Goal: Obtain resource: Download file/media

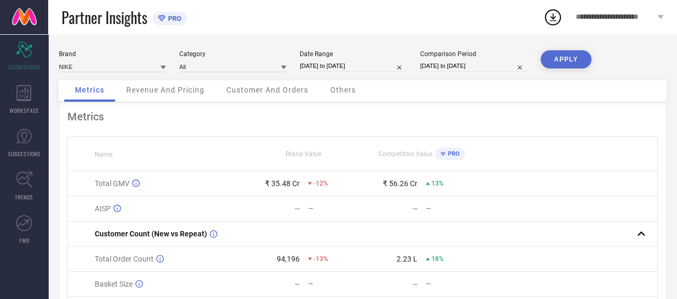
select select "8"
select select "2025"
select select "9"
select select "2025"
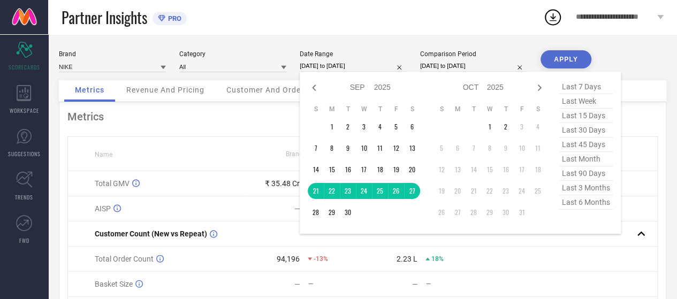
click at [320, 63] on input "21-09-2025 to 27-09-2025" at bounding box center [353, 65] width 107 height 11
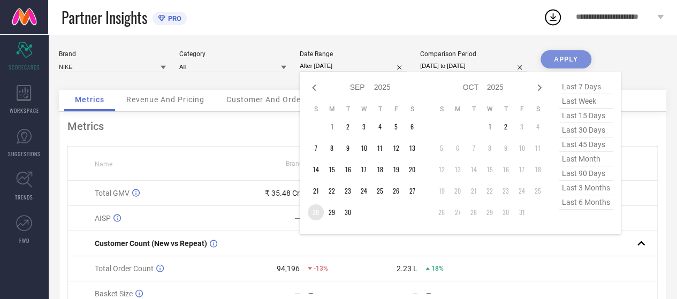
click at [318, 209] on td "28" at bounding box center [316, 212] width 16 height 16
type input "28-09-2025 to 02-10-2025"
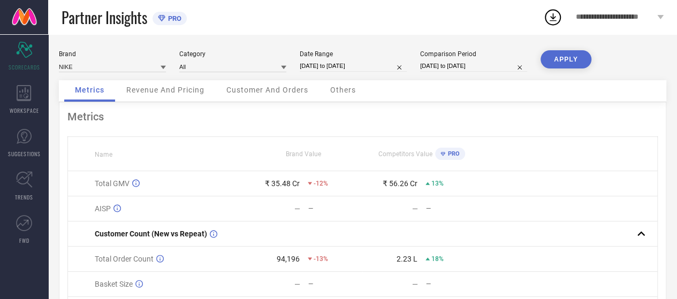
select select "8"
select select "2024"
select select "9"
select select "2024"
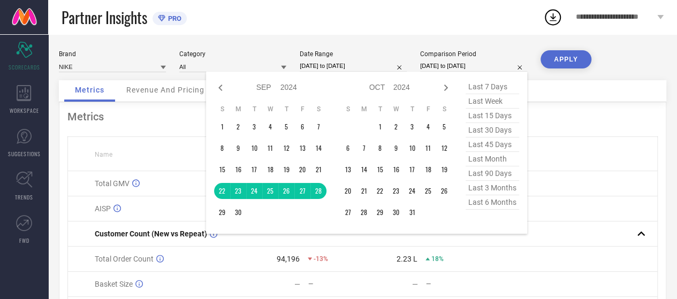
click at [448, 63] on input "[DATE] to [DATE]" at bounding box center [473, 65] width 107 height 11
select select "8"
select select "2025"
select select "9"
select select "2025"
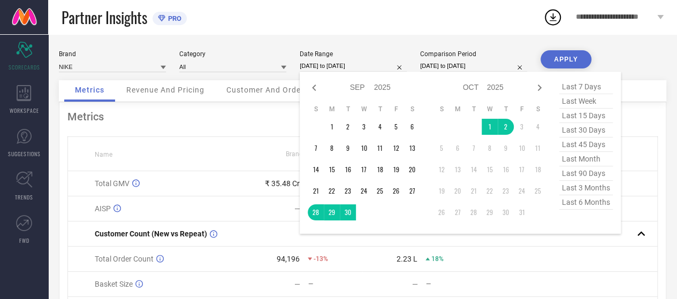
click at [354, 65] on input "28-09-2025 to 02-10-2025" at bounding box center [353, 65] width 107 height 11
click at [540, 87] on icon at bounding box center [540, 88] width 4 height 6
select select "9"
select select "2025"
select select "10"
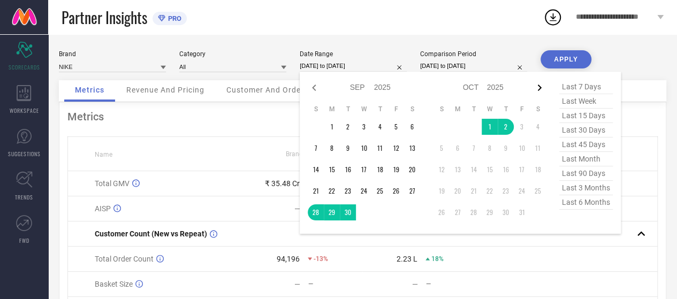
select select "2025"
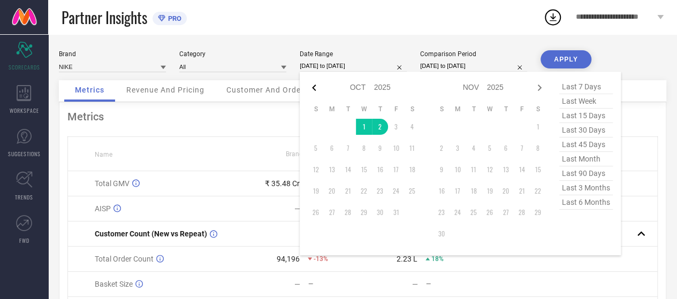
click at [316, 89] on icon at bounding box center [314, 87] width 13 height 13
select select "8"
select select "2025"
select select "9"
select select "2025"
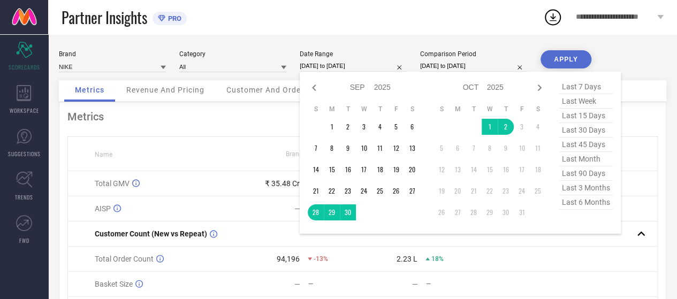
click at [463, 68] on input "[DATE] to [DATE]" at bounding box center [473, 65] width 107 height 11
select select "8"
select select "2024"
select select "9"
select select "2024"
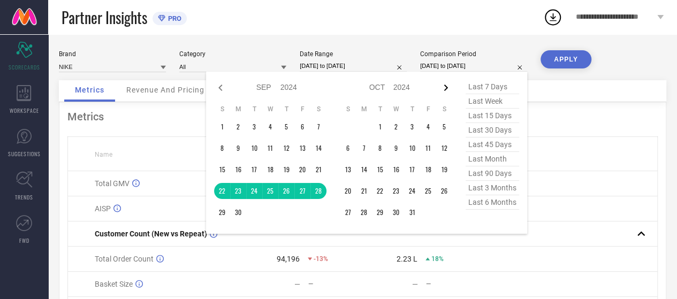
click at [446, 90] on icon at bounding box center [445, 87] width 13 height 13
select select "9"
select select "2024"
select select "10"
select select "2024"
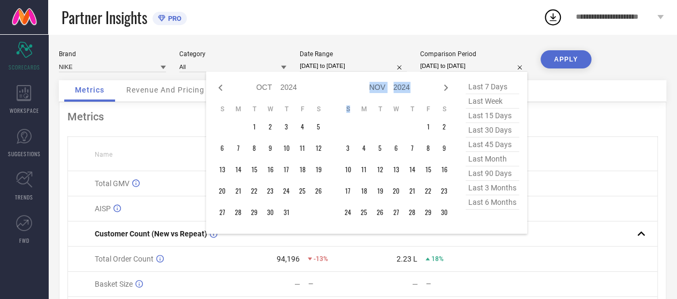
click at [446, 90] on icon at bounding box center [445, 87] width 13 height 13
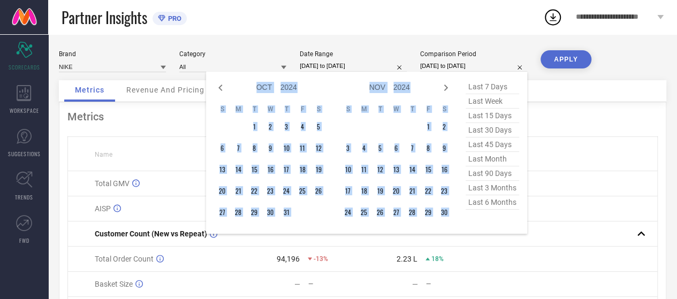
select select "10"
select select "2024"
select select "11"
select select "2024"
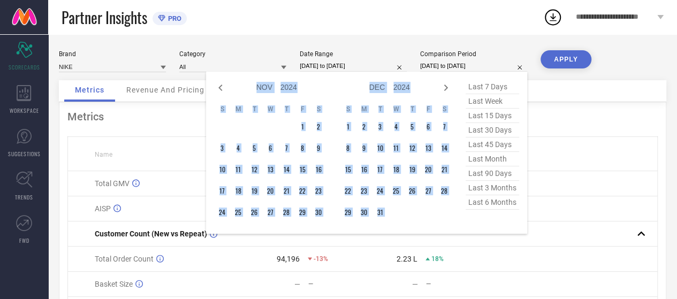
click at [446, 90] on icon at bounding box center [445, 87] width 13 height 13
select select "2025"
select select "1"
select select "2025"
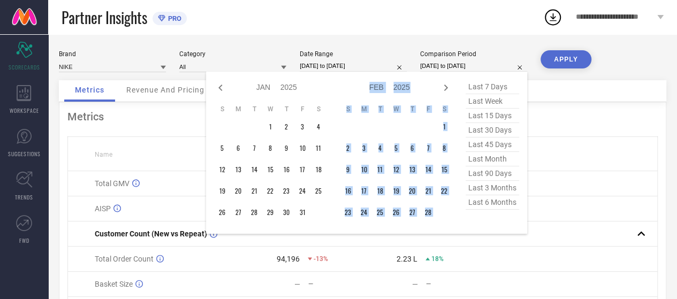
click at [446, 90] on icon at bounding box center [445, 87] width 13 height 13
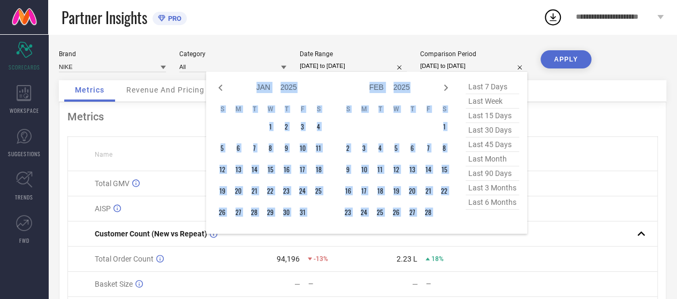
select select "1"
select select "2025"
select select "2"
select select "2025"
click at [446, 90] on icon at bounding box center [445, 87] width 13 height 13
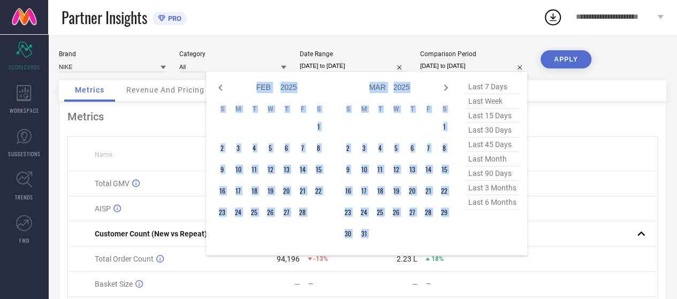
select select "2"
select select "2025"
select select "3"
select select "2025"
click at [446, 90] on icon at bounding box center [445, 87] width 13 height 13
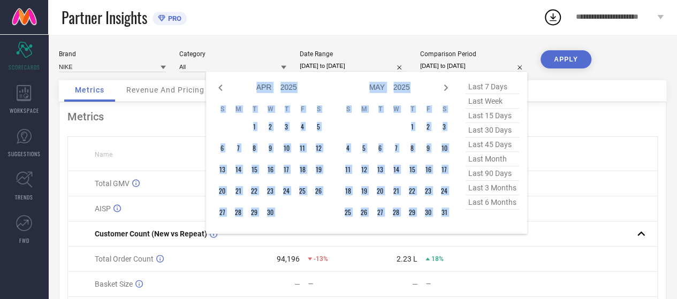
click at [446, 90] on icon at bounding box center [445, 87] width 13 height 13
select select "4"
select select "2025"
select select "5"
select select "2025"
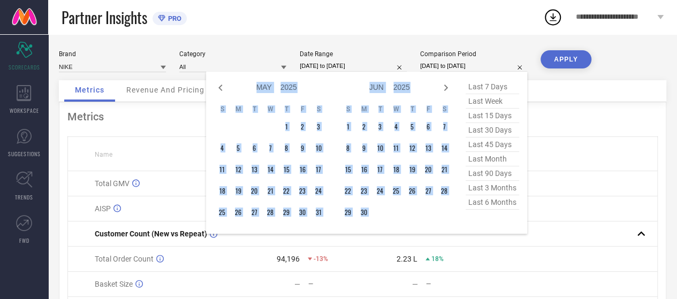
click at [446, 90] on icon at bounding box center [445, 87] width 13 height 13
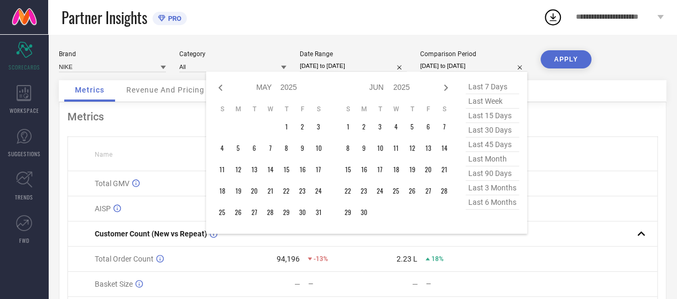
select select "5"
select select "2025"
select select "6"
select select "2025"
click at [446, 90] on icon at bounding box center [445, 87] width 13 height 13
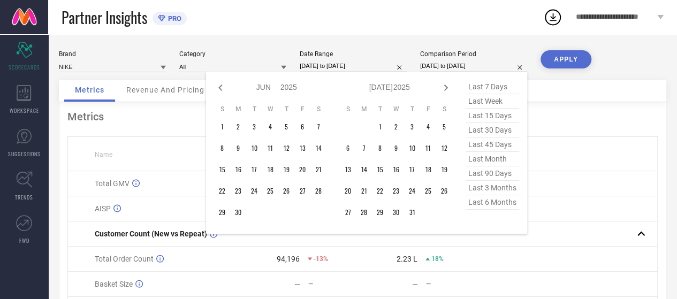
select select "6"
select select "2025"
select select "7"
select select "2025"
click at [446, 90] on icon at bounding box center [445, 87] width 13 height 13
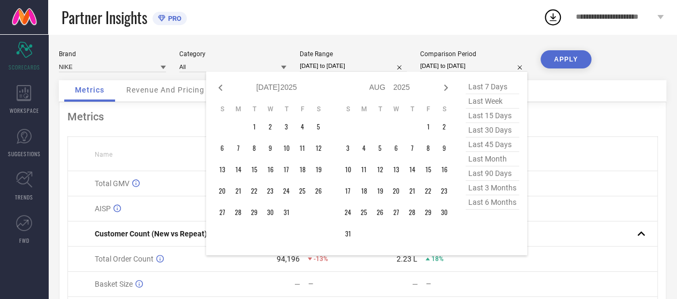
select select "7"
select select "2025"
select select "8"
select select "2025"
click at [446, 90] on icon at bounding box center [445, 87] width 13 height 13
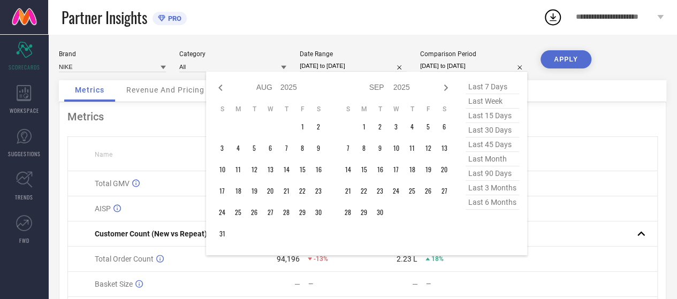
select select "8"
select select "2025"
select select "9"
select select "2025"
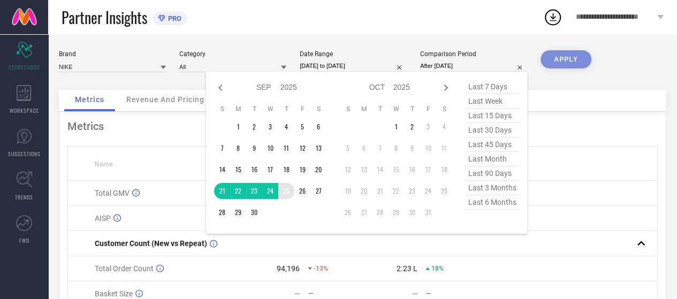
drag, startPoint x: 223, startPoint y: 191, endPoint x: 291, endPoint y: 189, distance: 68.5
click at [291, 189] on tr "21 22 23 24 25 26 27" at bounding box center [270, 191] width 112 height 16
type input "21-09-2025 to 25-09-2025"
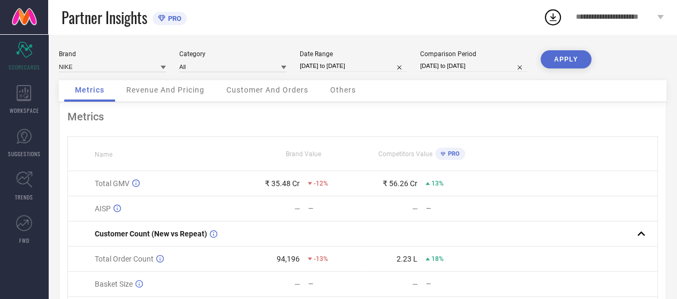
click at [575, 55] on button "APPLY" at bounding box center [565, 59] width 51 height 18
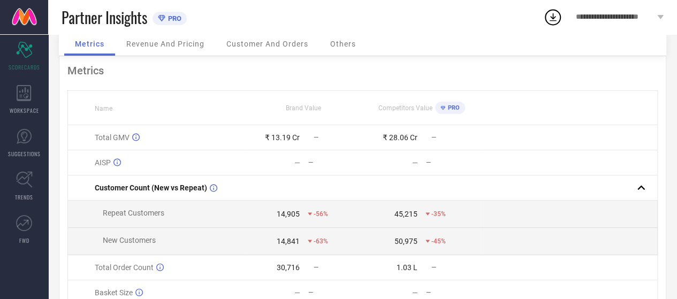
scroll to position [47, 0]
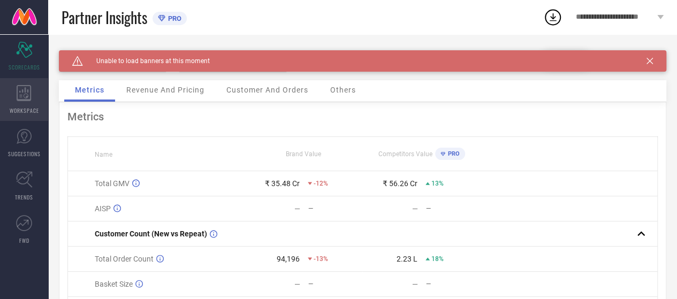
click at [30, 99] on icon at bounding box center [24, 93] width 14 height 16
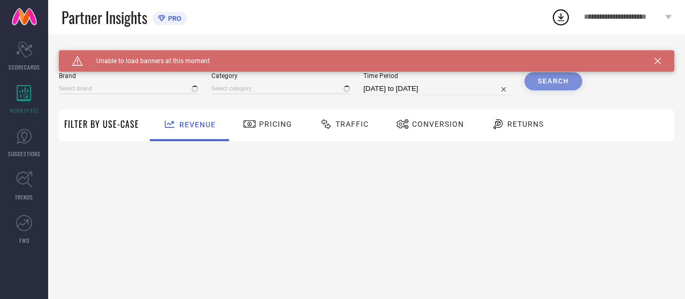
click at [338, 120] on span "Traffic" at bounding box center [351, 124] width 33 height 9
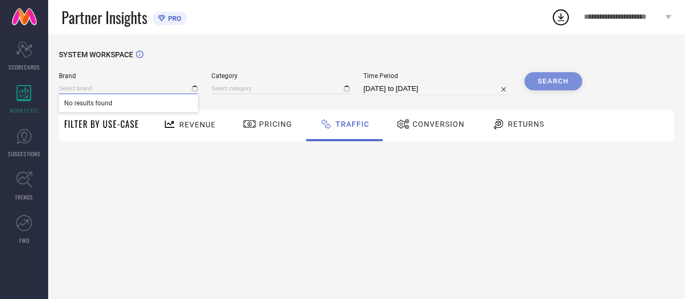
click at [185, 94] on input at bounding box center [128, 88] width 139 height 11
click at [89, 94] on input at bounding box center [128, 88] width 139 height 11
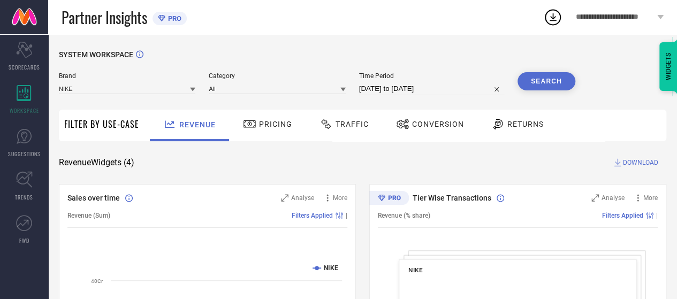
click at [257, 79] on span "Category" at bounding box center [277, 75] width 136 height 7
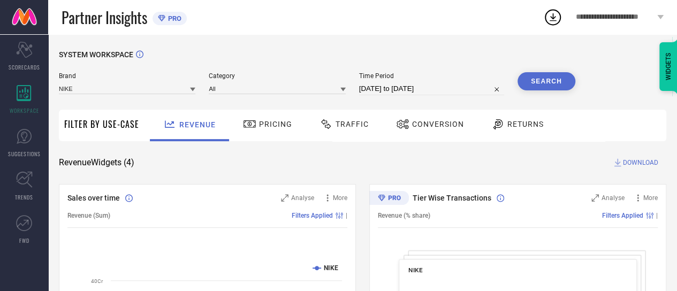
select select "8"
select select "2025"
select select "9"
select select "2025"
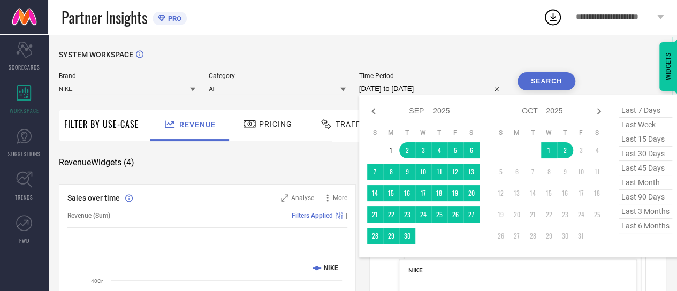
click at [409, 90] on input "02-09-2025 to 02-10-2025" at bounding box center [431, 88] width 145 height 13
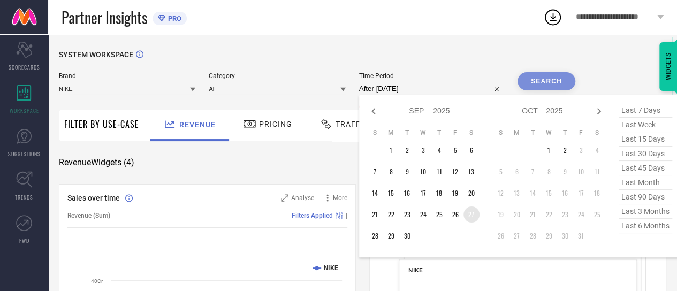
click at [473, 220] on td "27" at bounding box center [471, 214] width 16 height 16
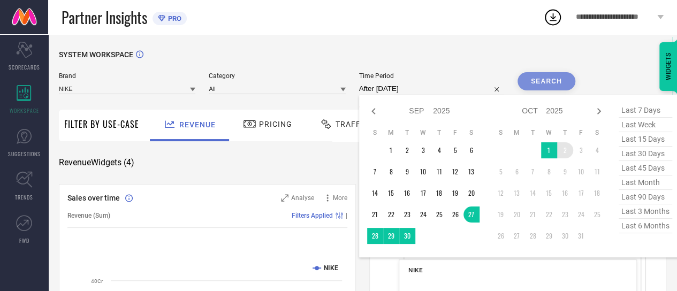
type input "27-09-2025 to 02-10-2025"
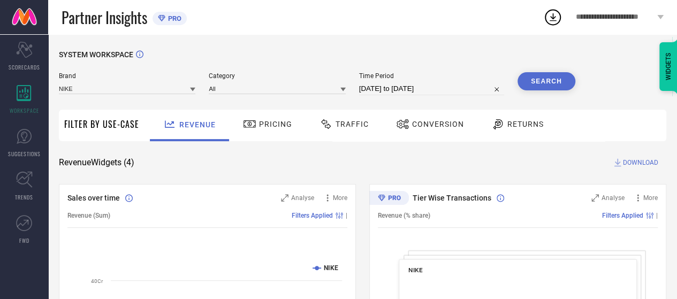
click at [545, 85] on button "Search" at bounding box center [546, 81] width 58 height 18
click at [342, 132] on div "Traffic" at bounding box center [344, 124] width 55 height 18
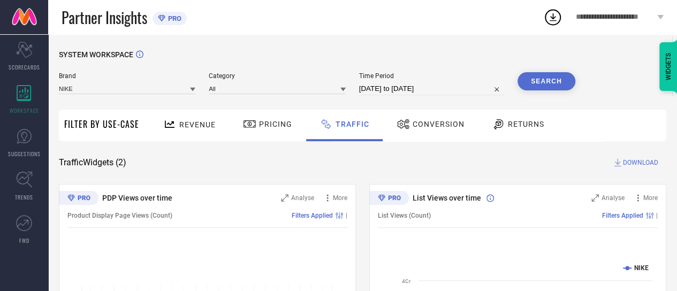
select select "8"
select select "2025"
select select "9"
select select "2025"
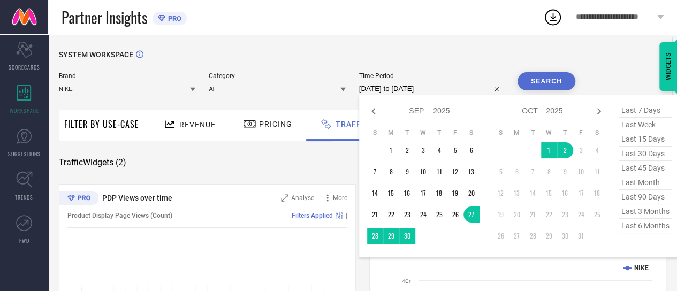
click at [444, 91] on input "27-09-2025 to 02-10-2025" at bounding box center [431, 88] width 145 height 13
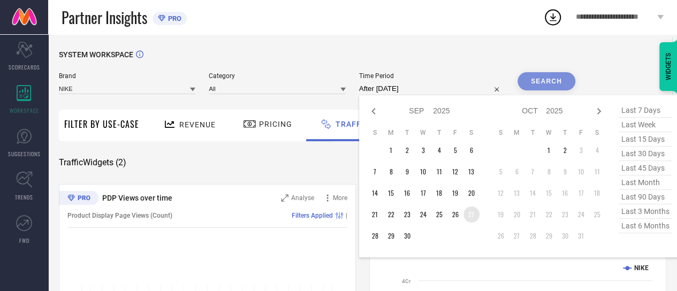
click at [475, 217] on td "27" at bounding box center [471, 214] width 16 height 16
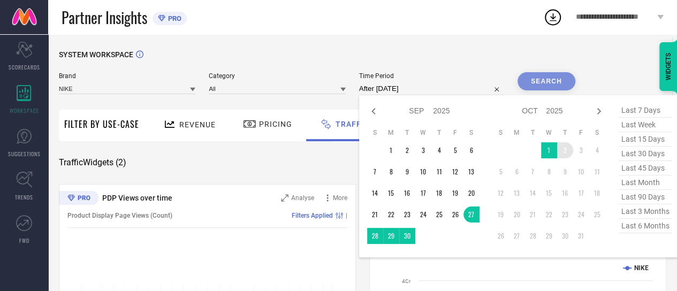
type input "27-09-2025 to 02-10-2025"
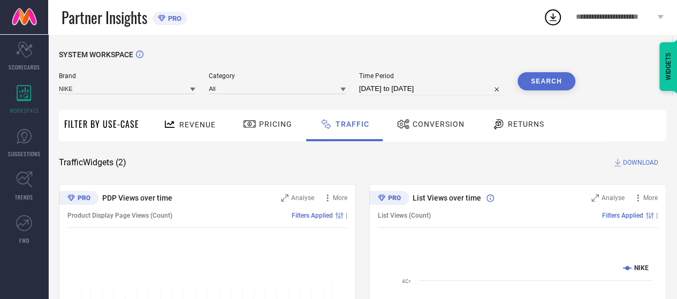
click at [554, 74] on button "Search" at bounding box center [546, 81] width 58 height 18
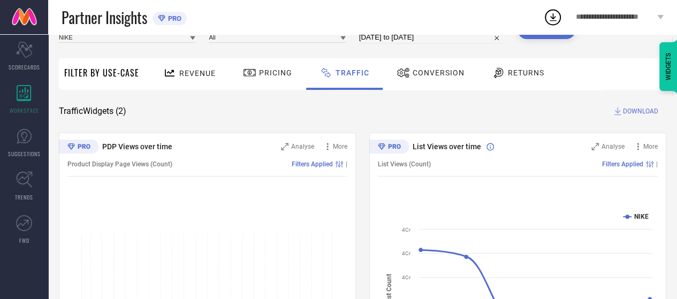
scroll to position [51, 0]
click at [627, 110] on span "DOWNLOAD" at bounding box center [640, 111] width 35 height 11
click at [552, 14] on icon at bounding box center [552, 17] width 7 height 8
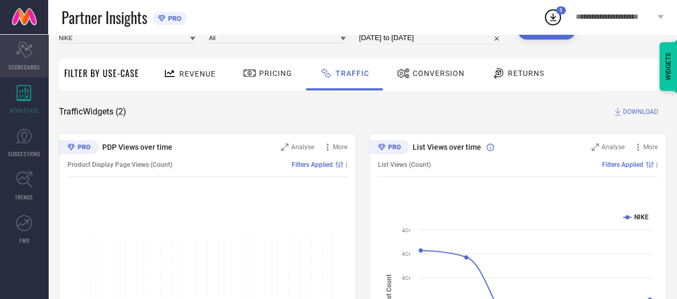
click at [28, 64] on span "SCORECARDS" at bounding box center [25, 67] width 32 height 8
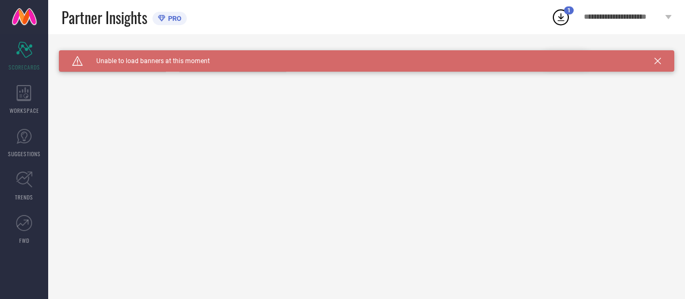
type input "All"
